Goal: Task Accomplishment & Management: Manage account settings

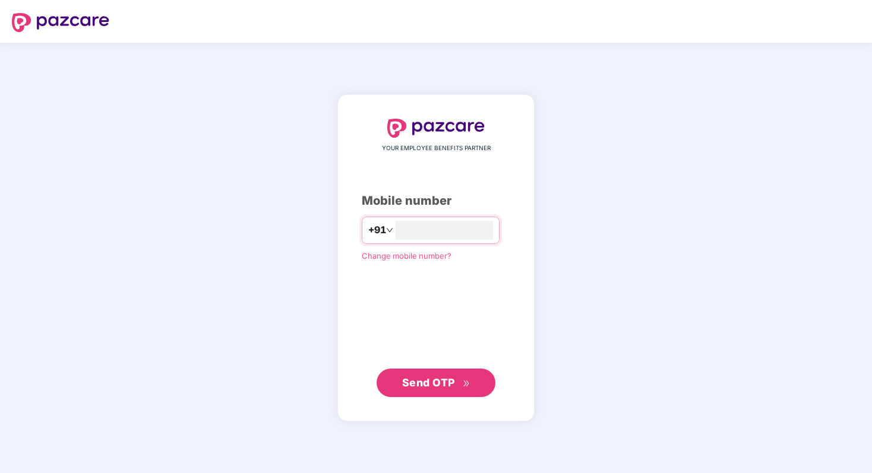
type input "**********"
click at [428, 382] on span "Send OTP" at bounding box center [428, 382] width 53 height 12
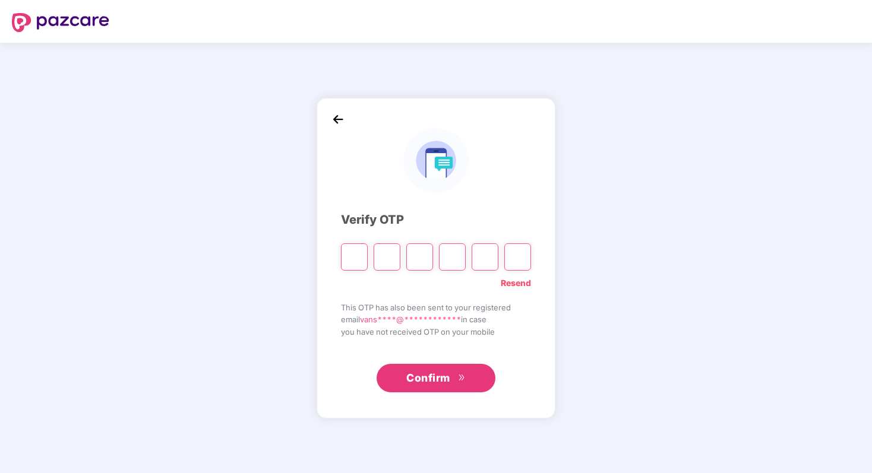
type input "*"
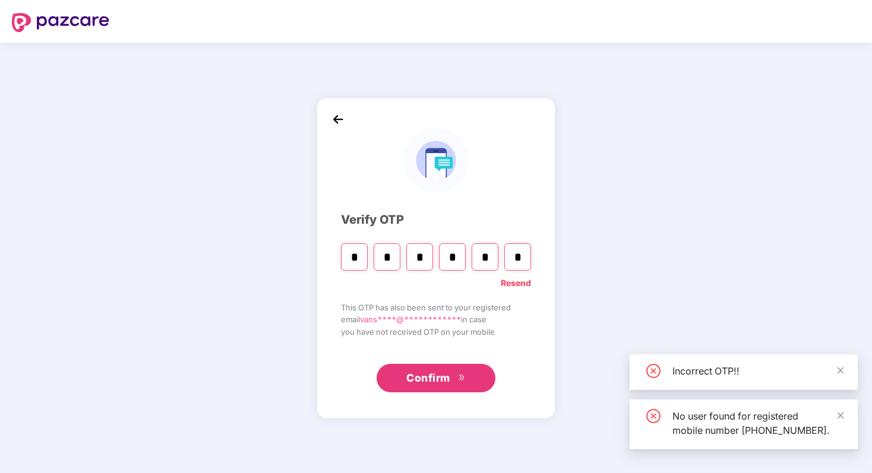
type input "*"
click at [444, 373] on span "Confirm" at bounding box center [428, 378] width 44 height 17
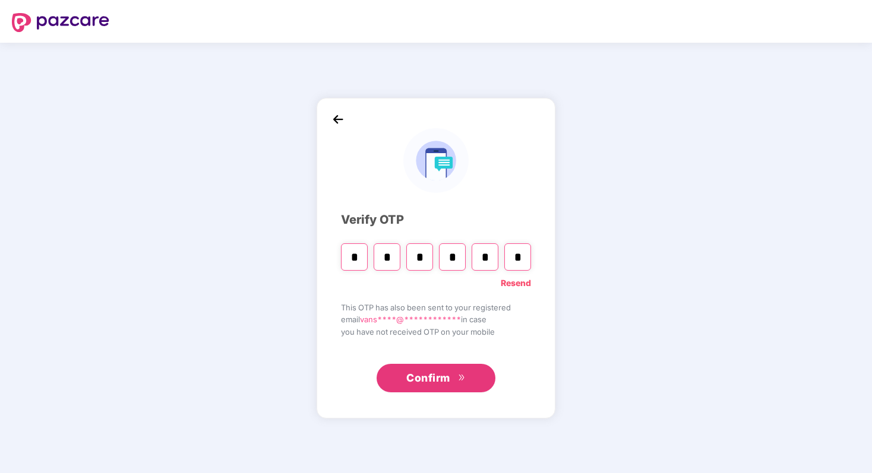
click at [491, 253] on input "*" at bounding box center [485, 257] width 27 height 27
type input "*"
click at [535, 256] on div "**********" at bounding box center [436, 258] width 239 height 321
click at [517, 265] on input "Digit 6" at bounding box center [517, 257] width 27 height 27
type input "*"
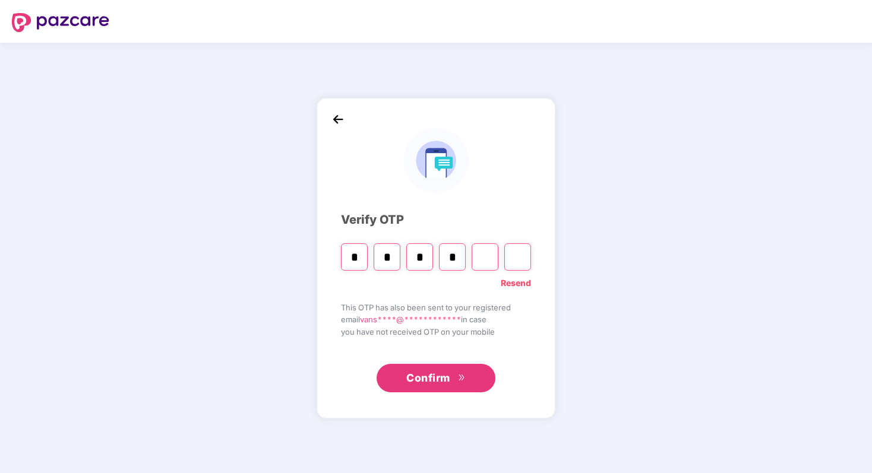
type input "*"
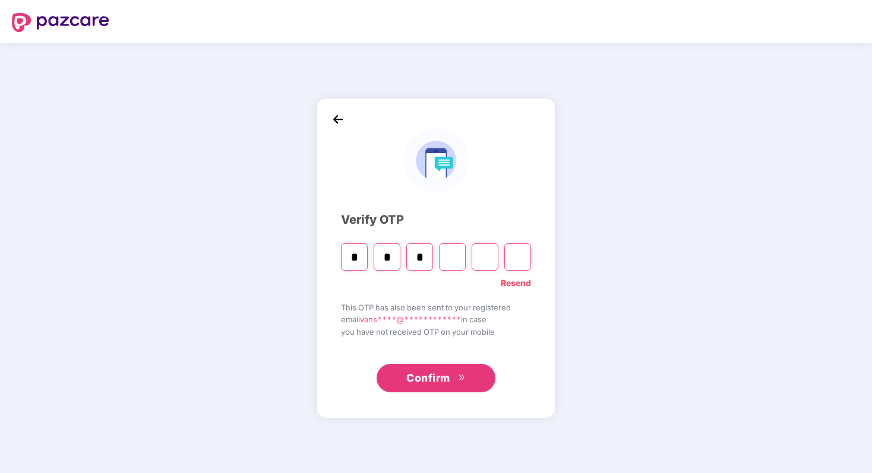
type input "*"
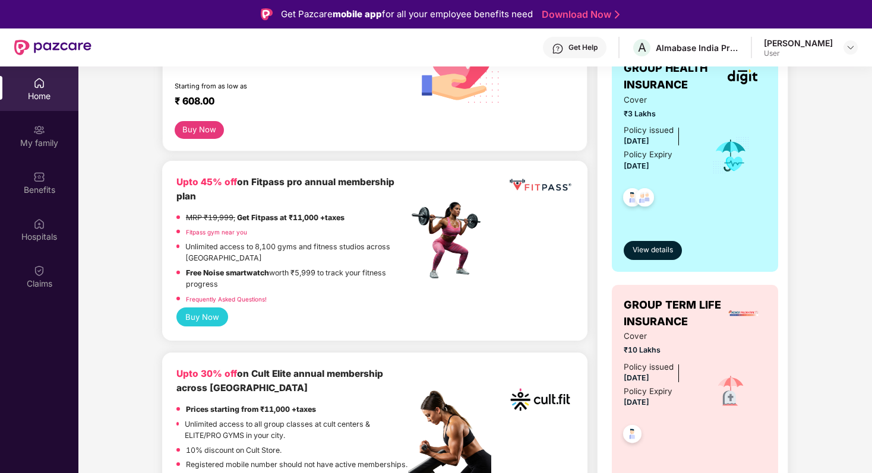
scroll to position [221, 0]
